Goal: Task Accomplishment & Management: Manage account settings

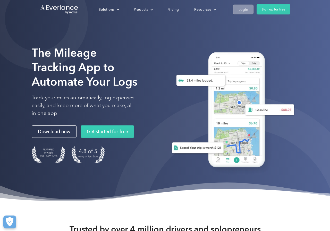
click at [245, 10] on div "Login" at bounding box center [244, 9] width 10 height 6
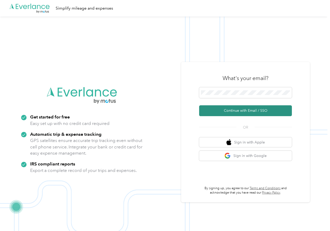
click at [233, 112] on button "Continue with Email / SSO" at bounding box center [245, 110] width 93 height 11
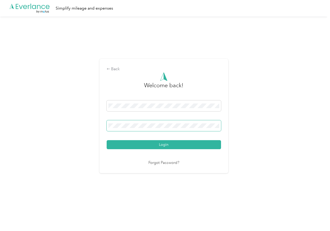
click at [107, 140] on button "Login" at bounding box center [164, 144] width 114 height 9
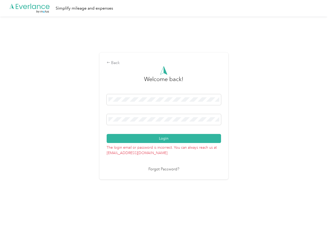
click at [105, 119] on div "Back Welcome back! Login The login email or password is incorrect. You can alwa…" at bounding box center [163, 116] width 129 height 127
click at [107, 134] on button "Login" at bounding box center [164, 138] width 114 height 9
